Goal: Task Accomplishment & Management: Manage account settings

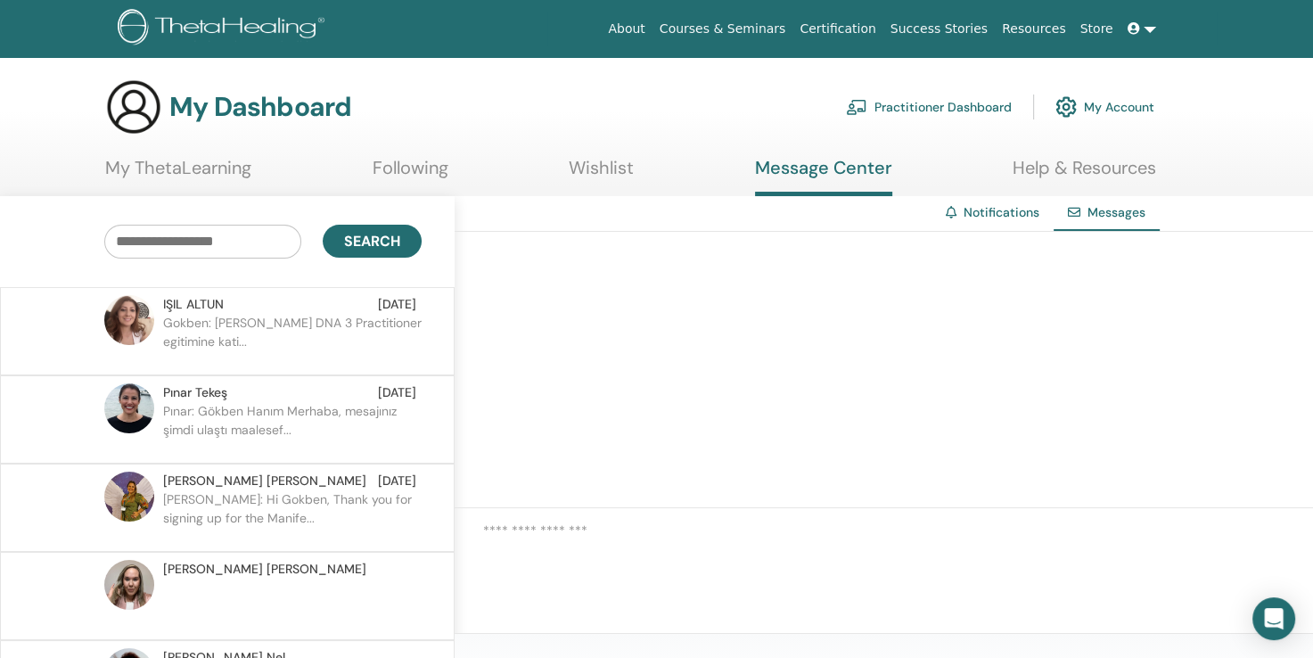
click at [248, 354] on p "Gokben: Selam Isil Hanim DNA 3 Practitioner egitimine kati..." at bounding box center [292, 340] width 258 height 53
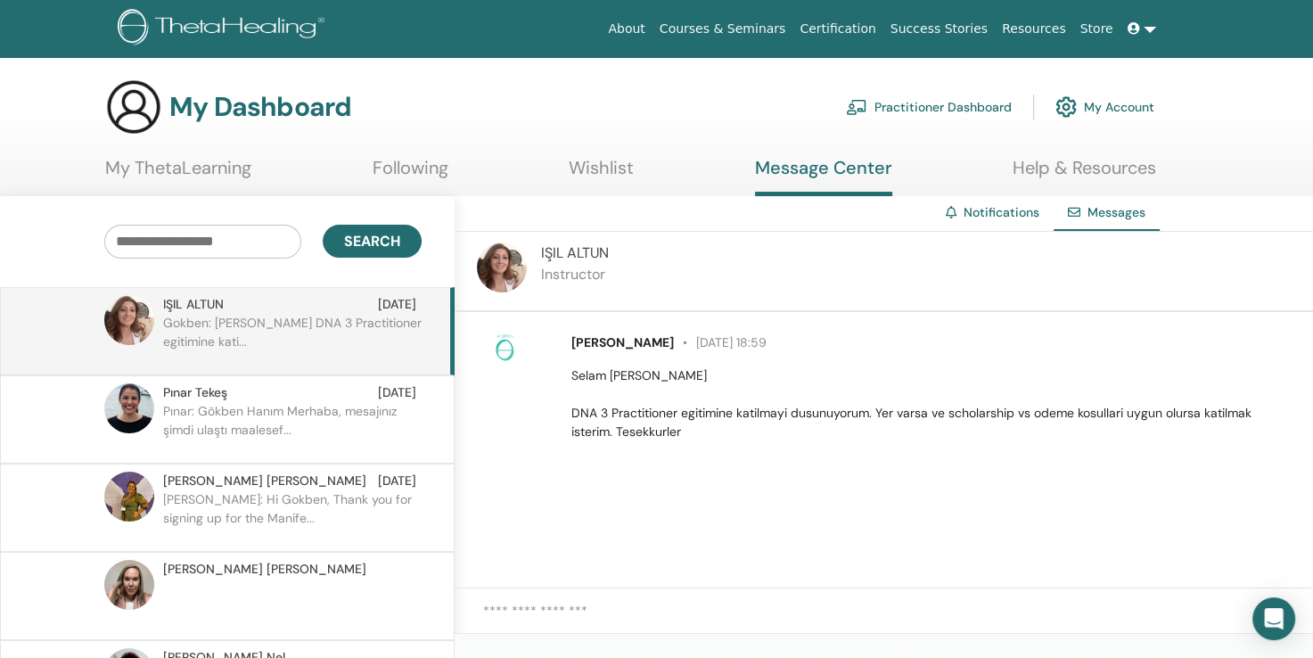
click at [1114, 111] on link "My Account" at bounding box center [1104, 106] width 99 height 39
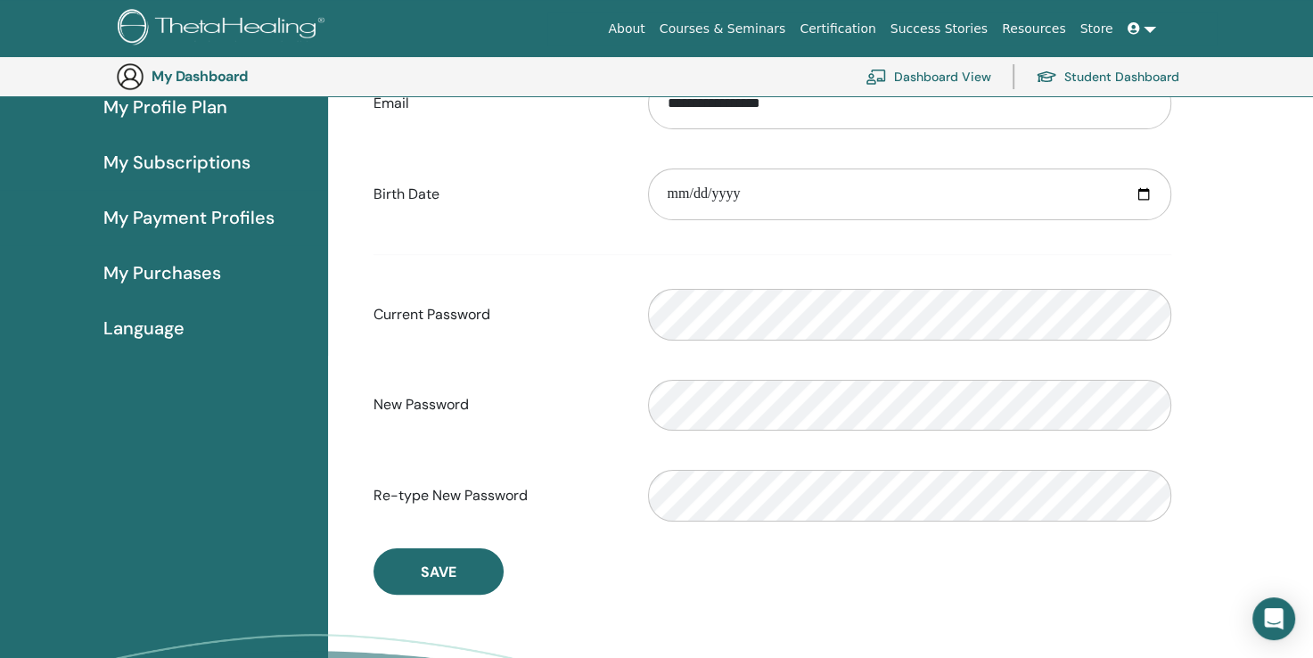
scroll to position [242, 0]
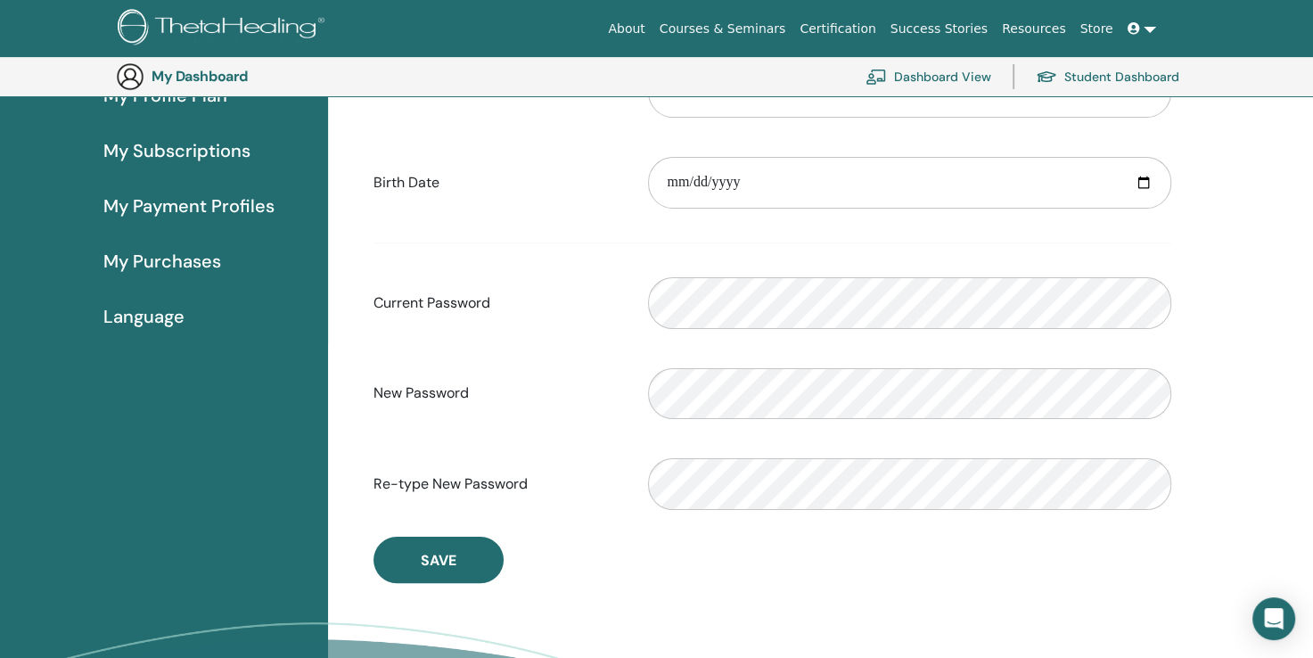
click at [923, 209] on div "Please provide a valid date" at bounding box center [910, 182] width 550 height 77
click at [884, 180] on input "date" at bounding box center [909, 183] width 523 height 52
type input "**********"
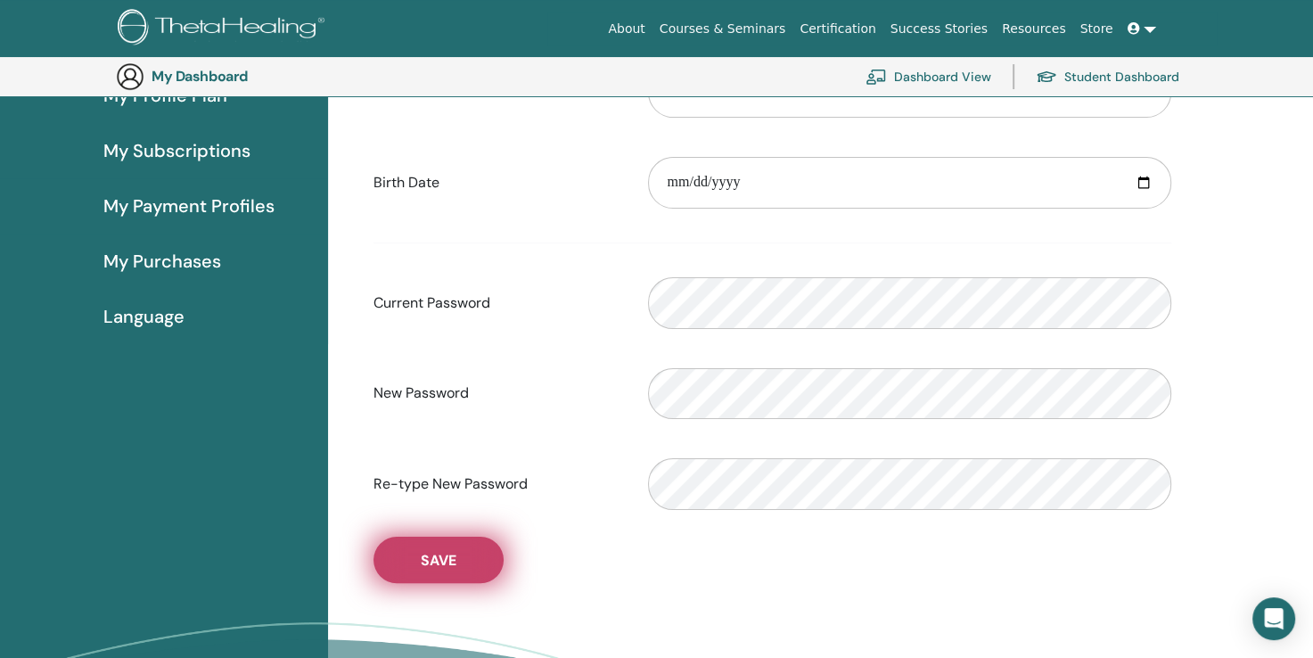
click at [408, 546] on button "Save" at bounding box center [438, 560] width 130 height 46
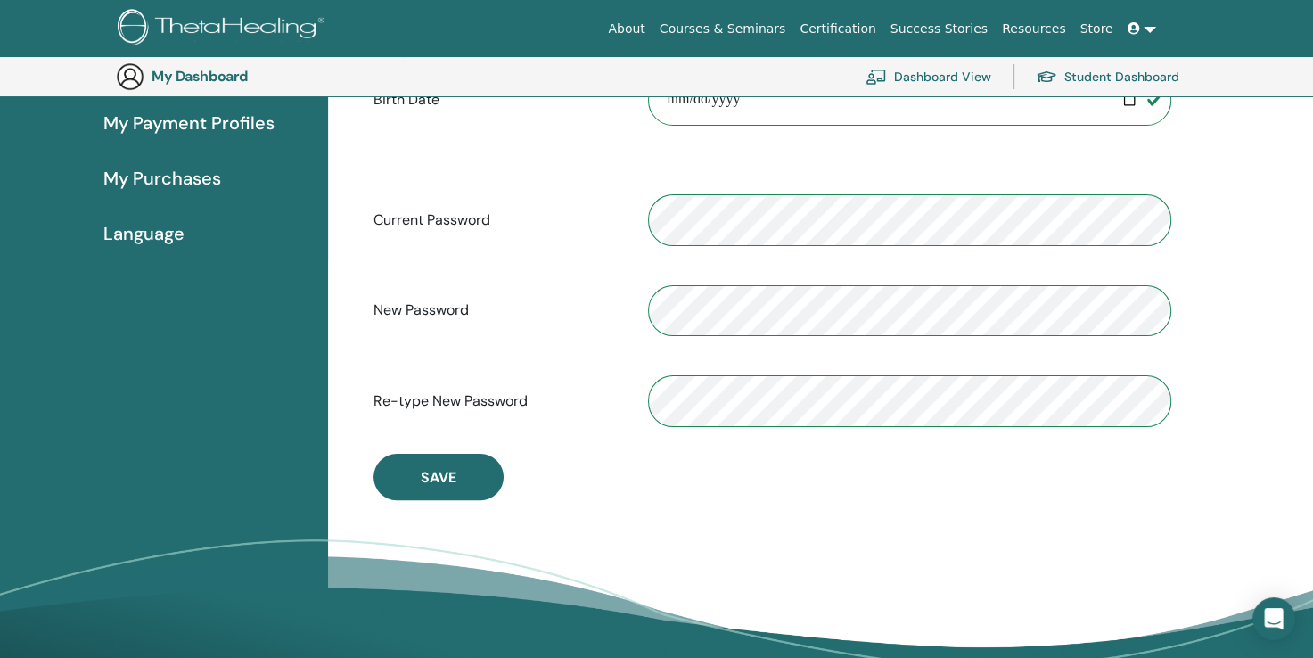
scroll to position [329, 0]
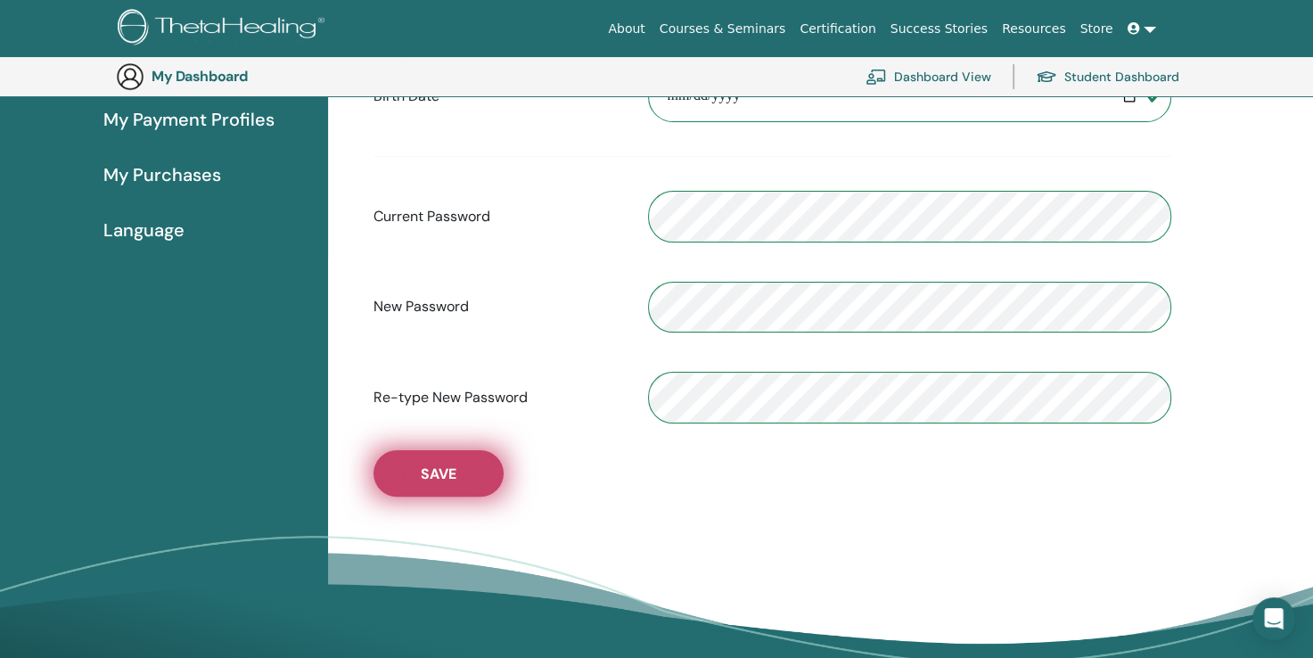
click at [446, 466] on span "Save" at bounding box center [439, 473] width 36 height 19
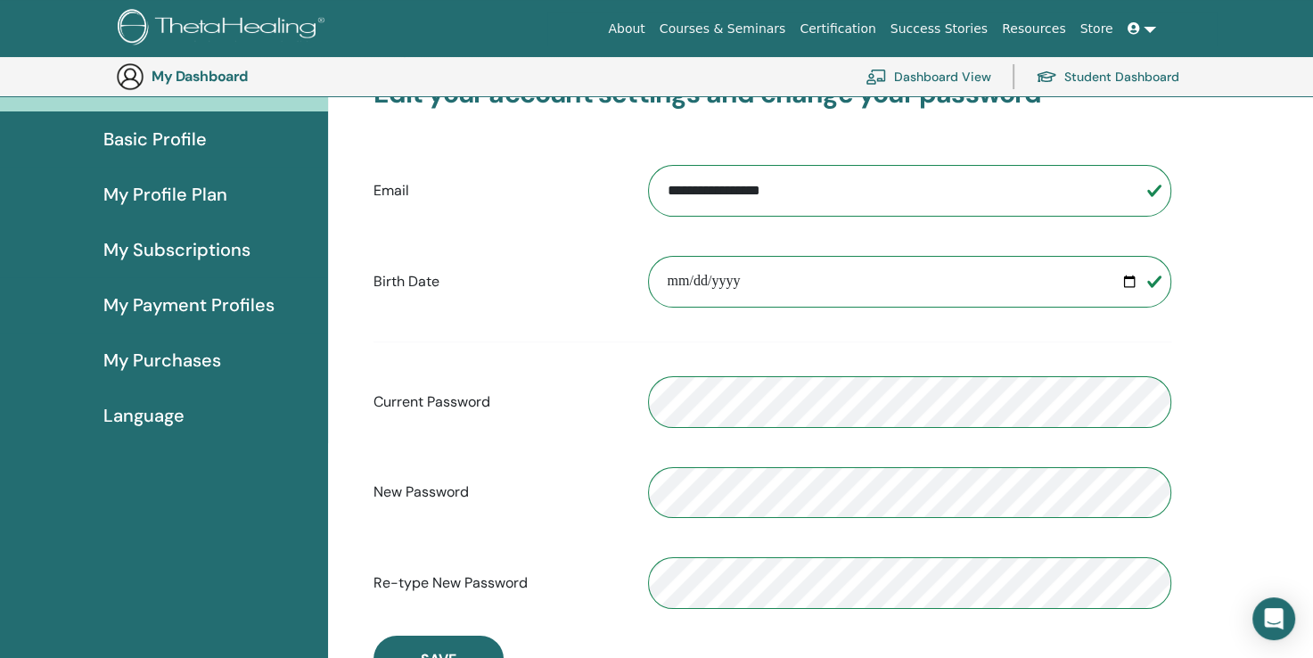
scroll to position [145, 0]
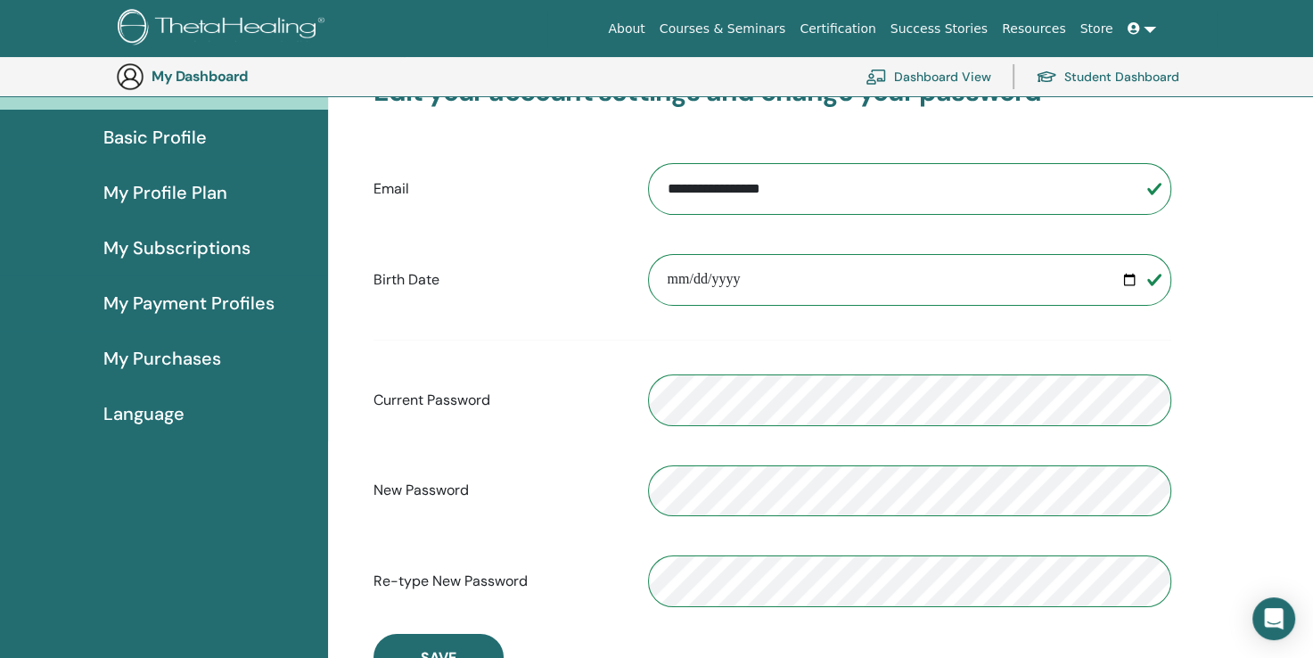
click at [1098, 77] on link "Student Dashboard" at bounding box center [1107, 76] width 143 height 39
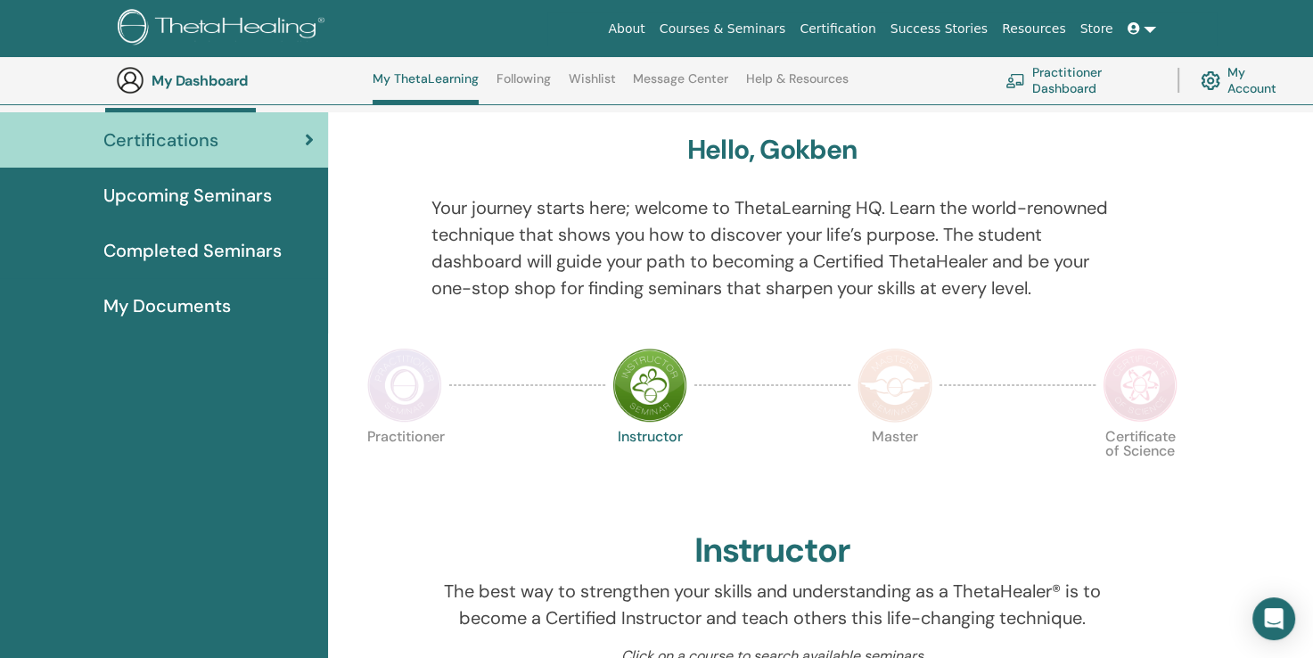
scroll to position [140, 0]
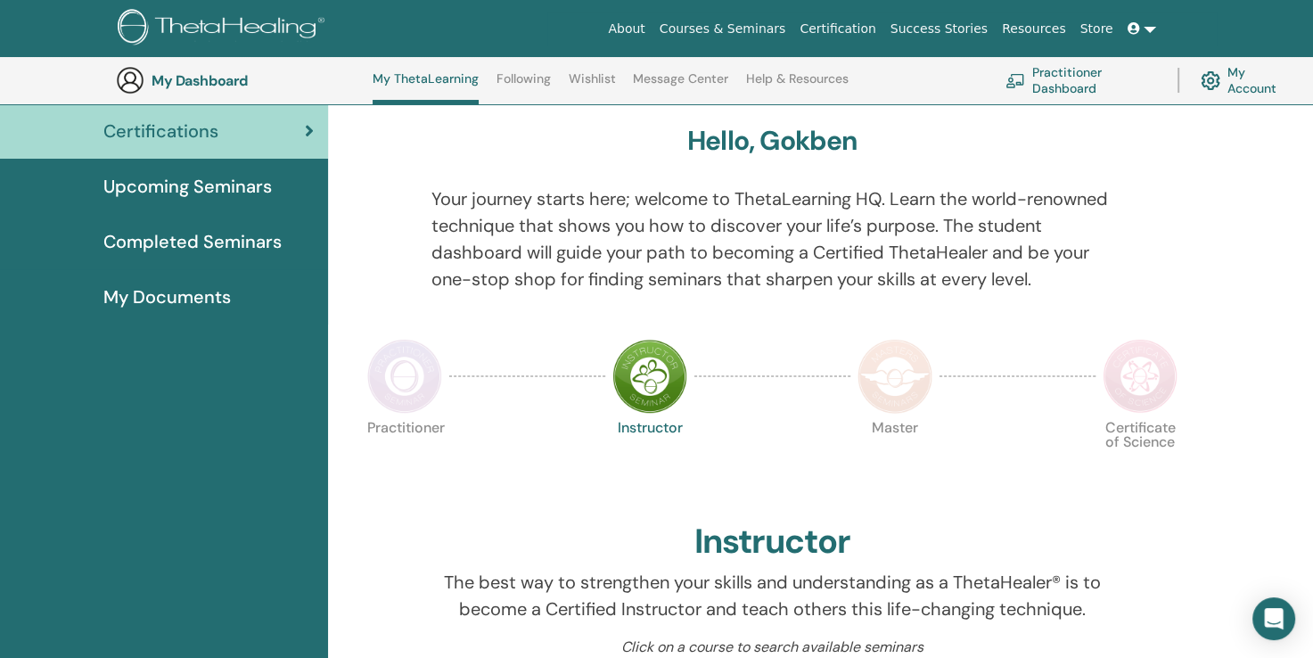
click at [905, 376] on img at bounding box center [894, 376] width 75 height 75
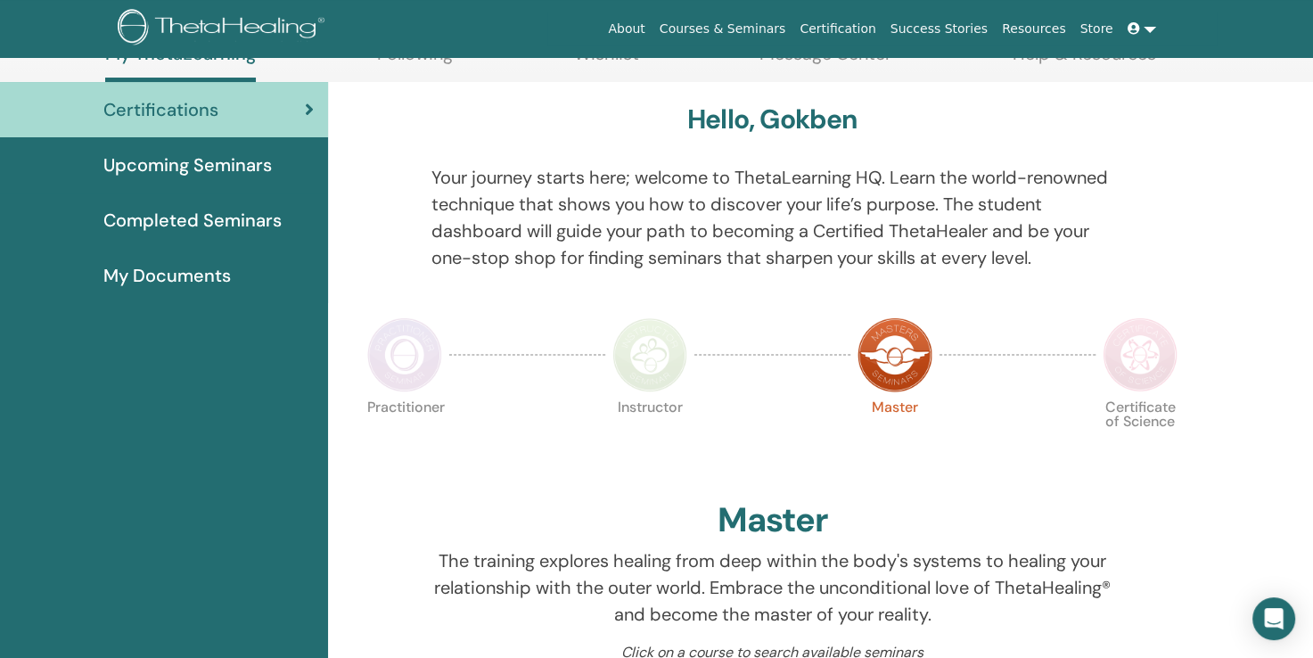
scroll to position [111, 0]
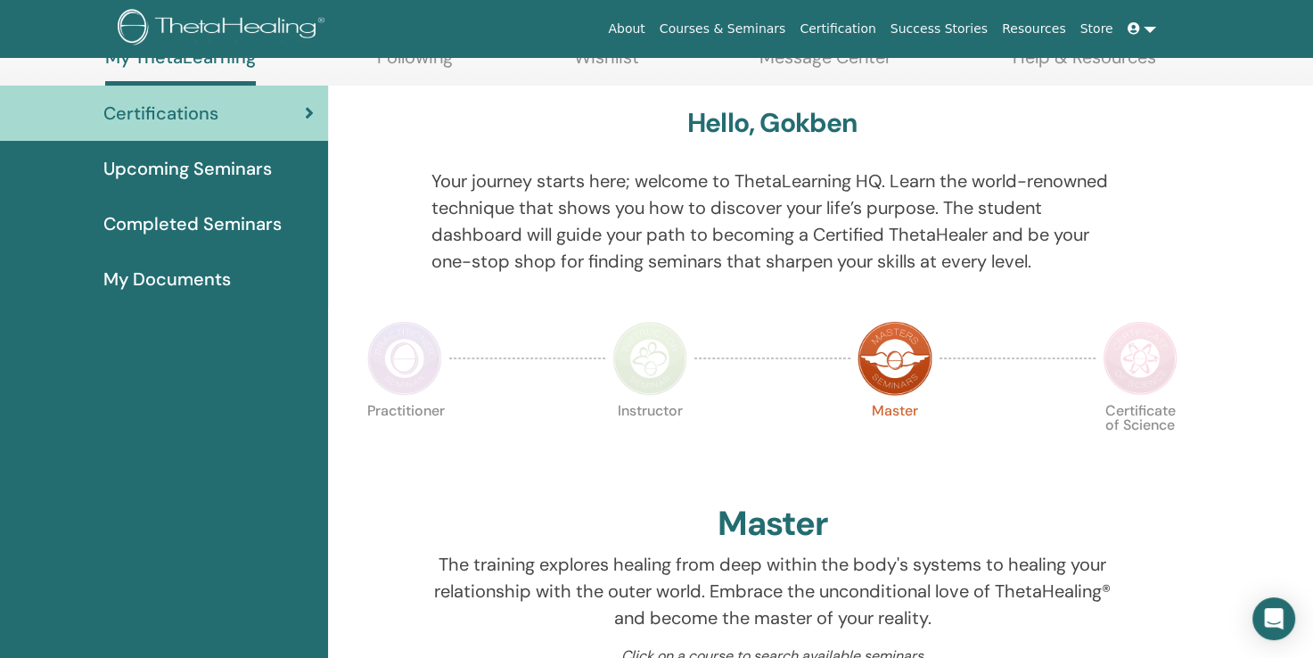
click at [1139, 362] on img at bounding box center [1139, 358] width 75 height 75
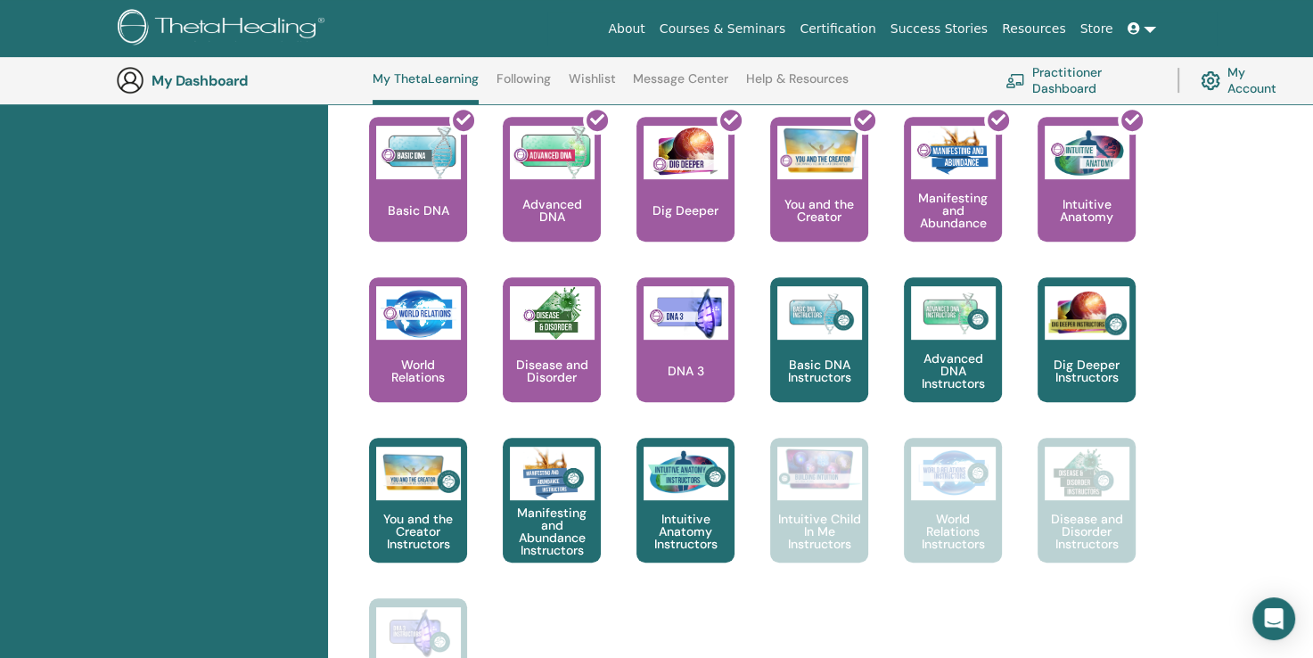
scroll to position [741, 0]
